Goal: Task Accomplishment & Management: Manage account settings

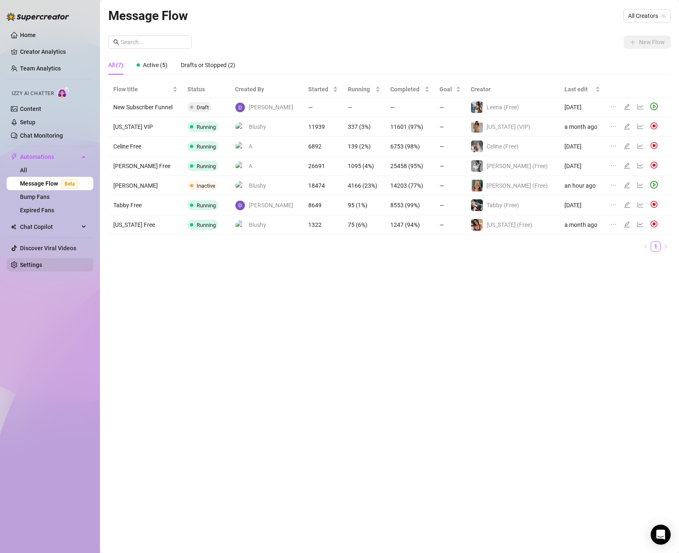
click at [33, 261] on link "Settings" at bounding box center [31, 264] width 22 height 7
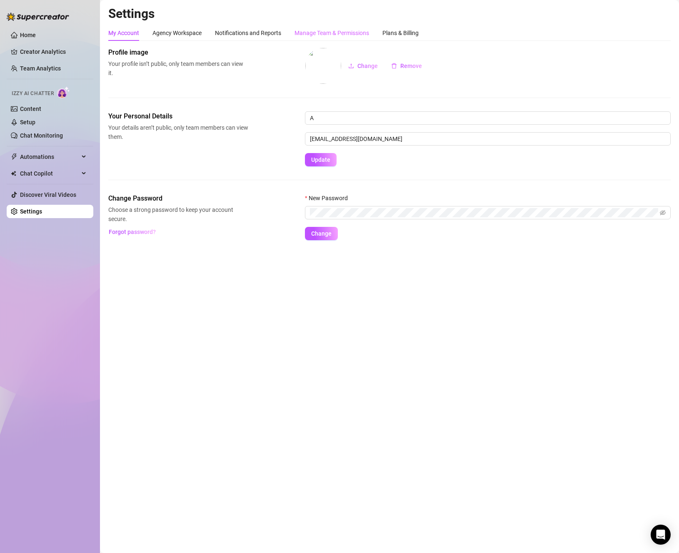
click at [316, 38] on div "Manage Team & Permissions" at bounding box center [332, 33] width 75 height 16
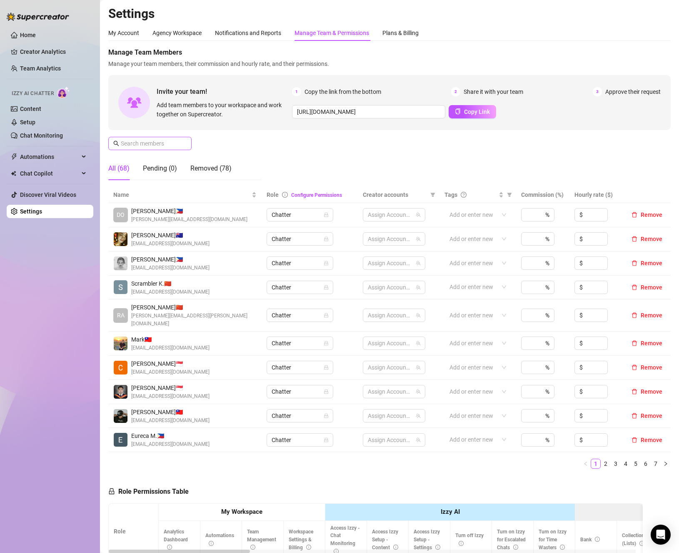
click at [183, 140] on span at bounding box center [184, 143] width 5 height 9
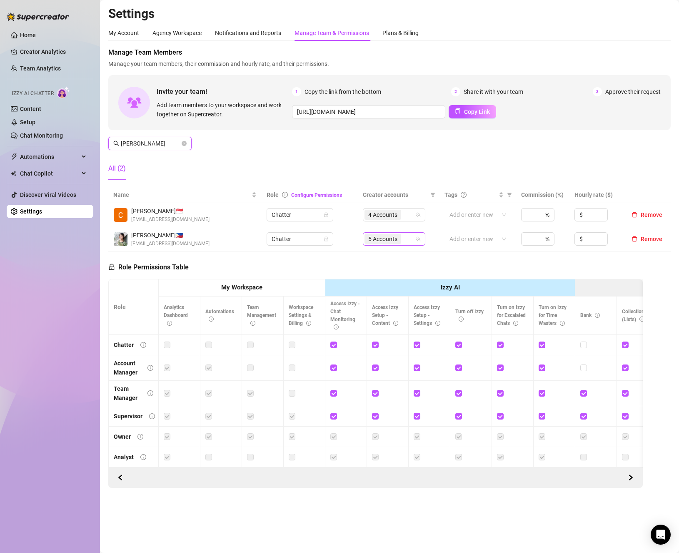
click at [401, 242] on span "5 Accounts" at bounding box center [383, 239] width 37 height 10
type input "[PERSON_NAME]"
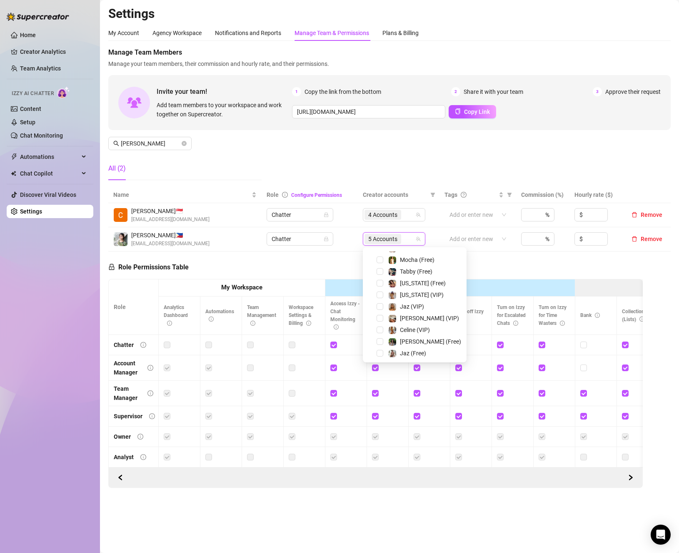
scroll to position [127, 0]
click at [551, 269] on div "Role Permissions Table Role My Workspace Izzy AI OnlyFans Side Menu OnlyFans Ch…" at bounding box center [375, 369] width 535 height 237
